Goal: Task Accomplishment & Management: Use online tool/utility

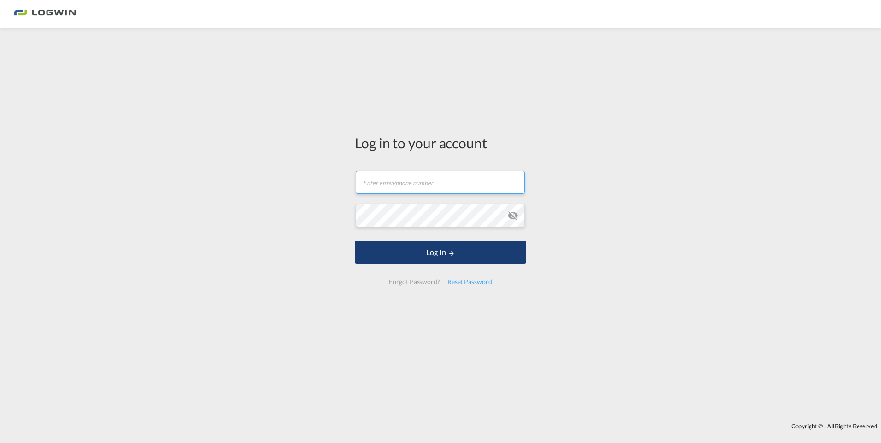
type input "[PERSON_NAME][EMAIL_ADDRESS][DOMAIN_NAME]"
click at [447, 252] on button "Log In" at bounding box center [440, 252] width 171 height 23
